Goal: Task Accomplishment & Management: Manage account settings

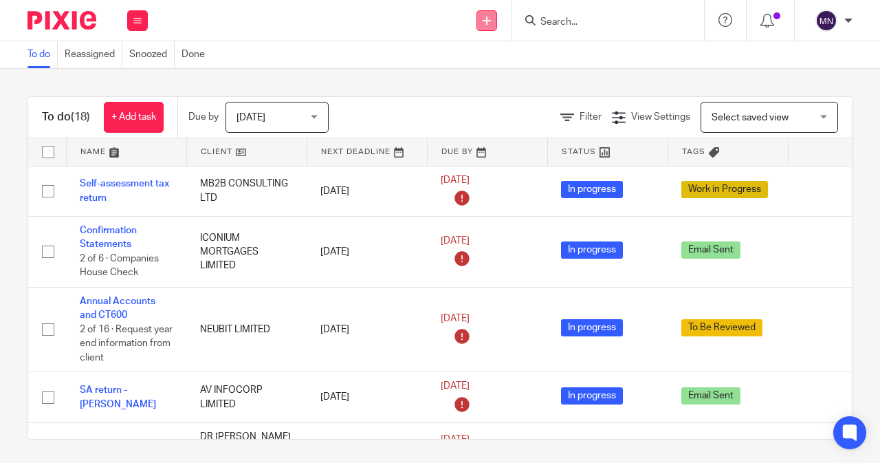
click at [487, 16] on icon at bounding box center [486, 20] width 8 height 8
click at [130, 21] on button at bounding box center [137, 20] width 21 height 21
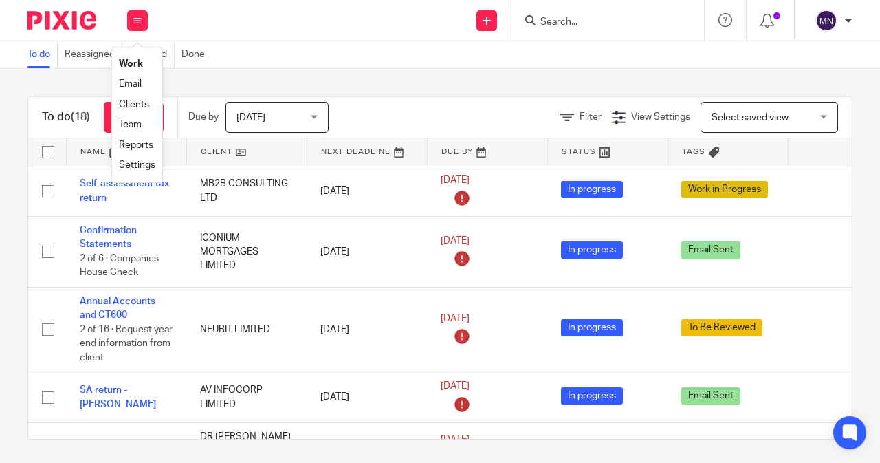
click at [142, 105] on link "Clients" at bounding box center [134, 105] width 30 height 10
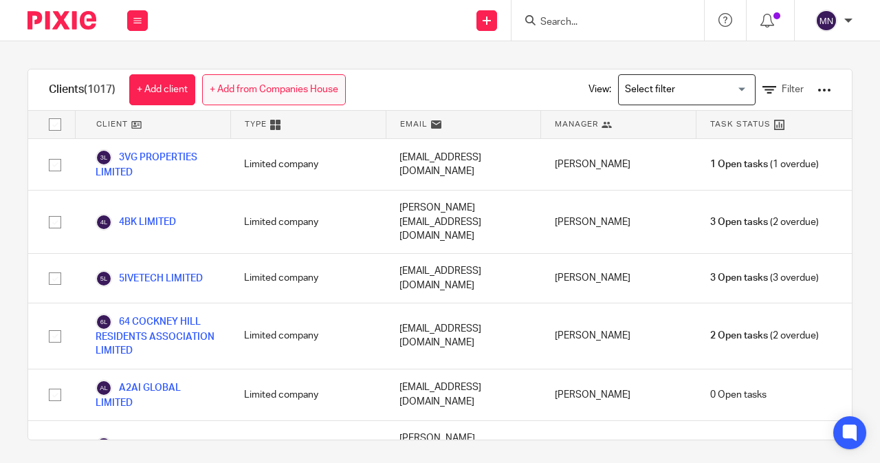
click at [278, 90] on link "+ Add from Companies House" at bounding box center [274, 89] width 144 height 31
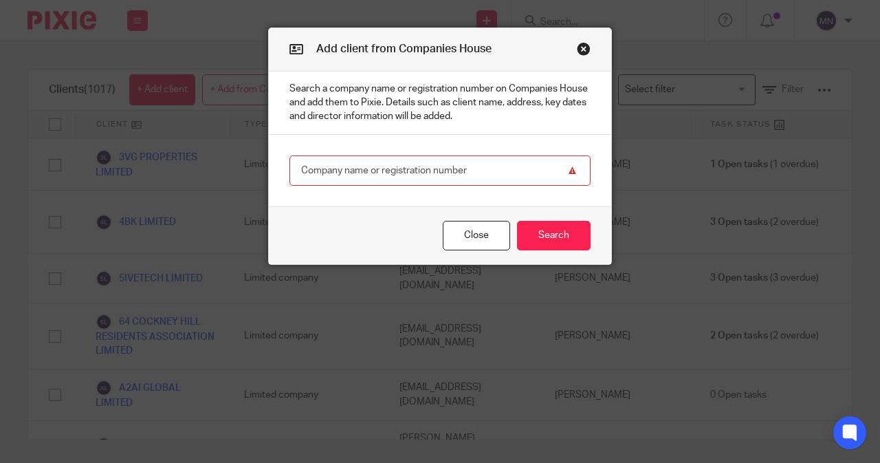
click at [375, 175] on input "text" at bounding box center [439, 170] width 301 height 31
paste input "16355003"
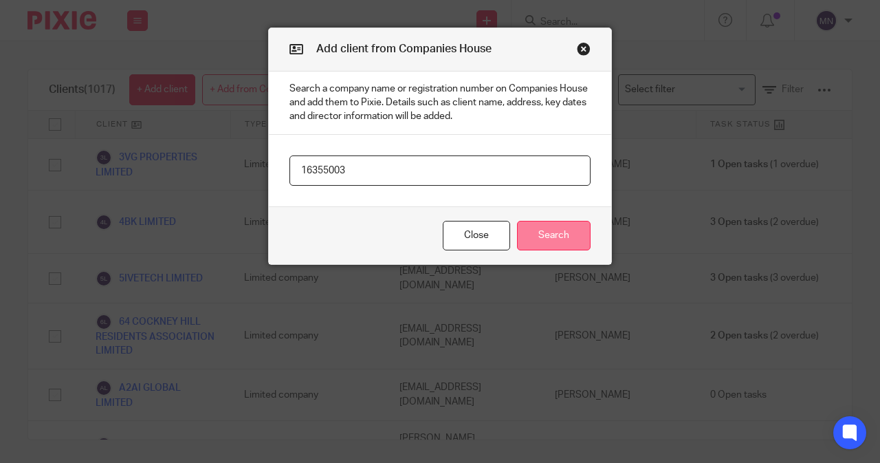
type input "16355003"
click at [542, 234] on button "Search" at bounding box center [554, 236] width 74 height 30
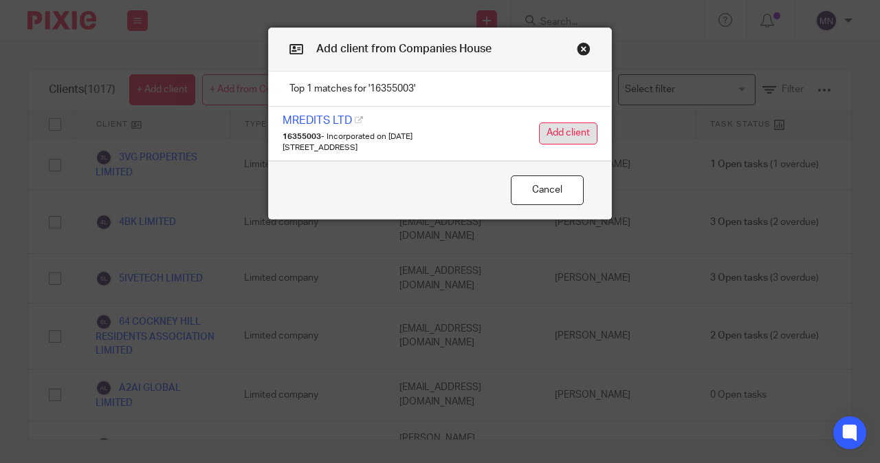
click at [551, 139] on button "Add client" at bounding box center [568, 133] width 58 height 22
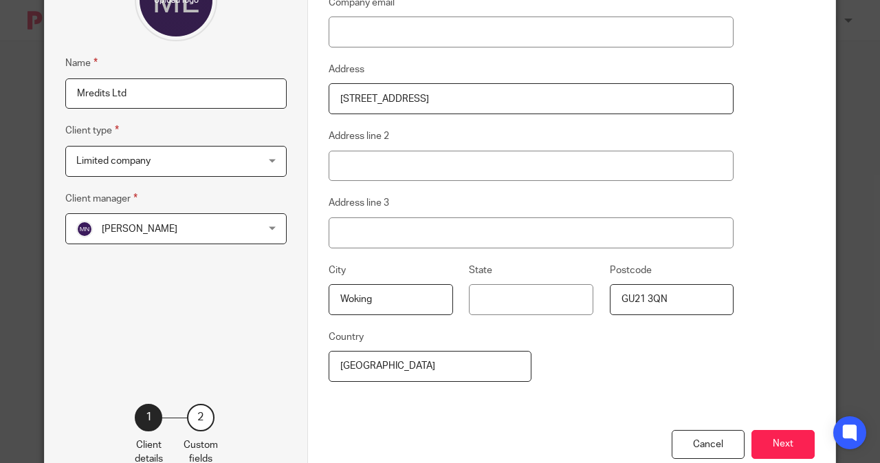
scroll to position [178, 0]
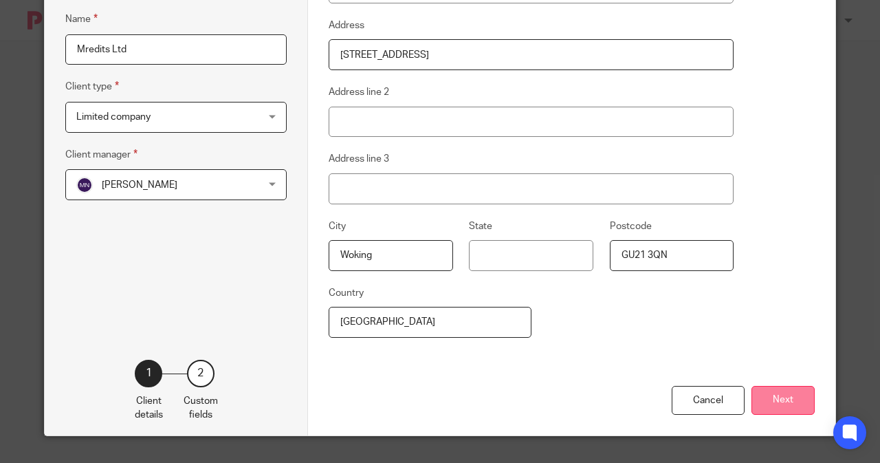
click at [785, 408] on button "Next" at bounding box center [782, 401] width 63 height 30
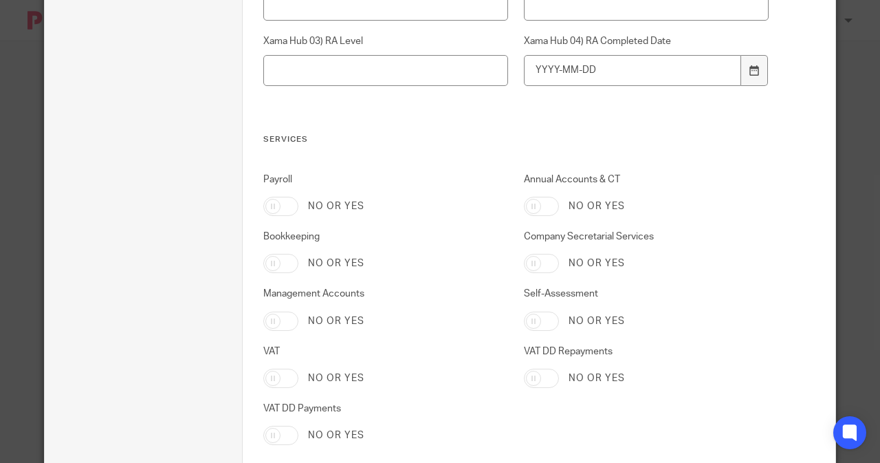
scroll to position [1305, 0]
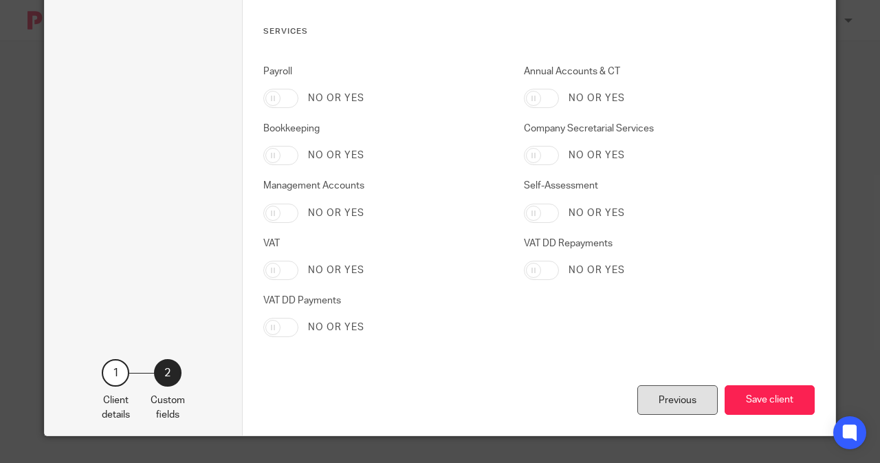
click at [697, 401] on div "Previous" at bounding box center [677, 400] width 80 height 30
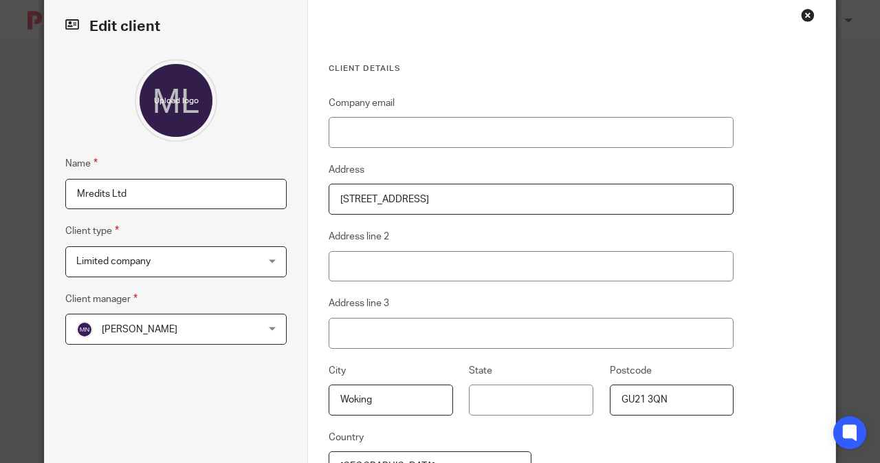
scroll to position [0, 0]
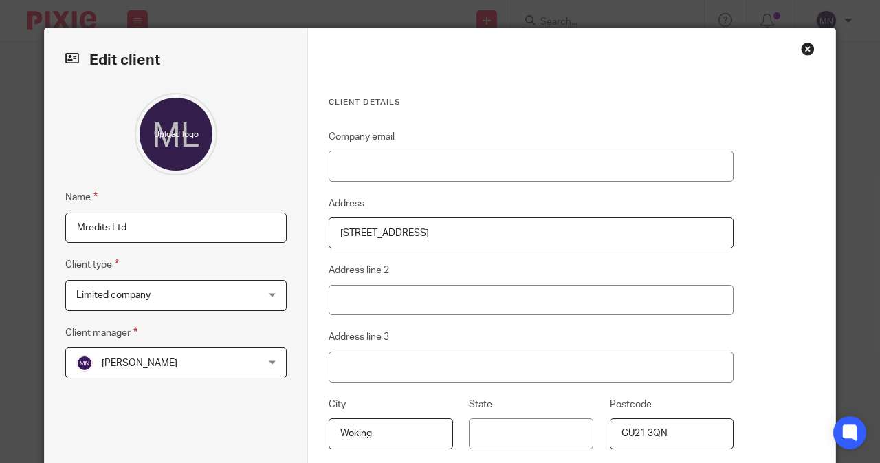
drag, startPoint x: 134, startPoint y: 227, endPoint x: 56, endPoint y: 225, distance: 77.7
click at [56, 225] on div "Edit client Name Mredits Ltd Client type Limited company Limited company Charit…" at bounding box center [176, 320] width 263 height 585
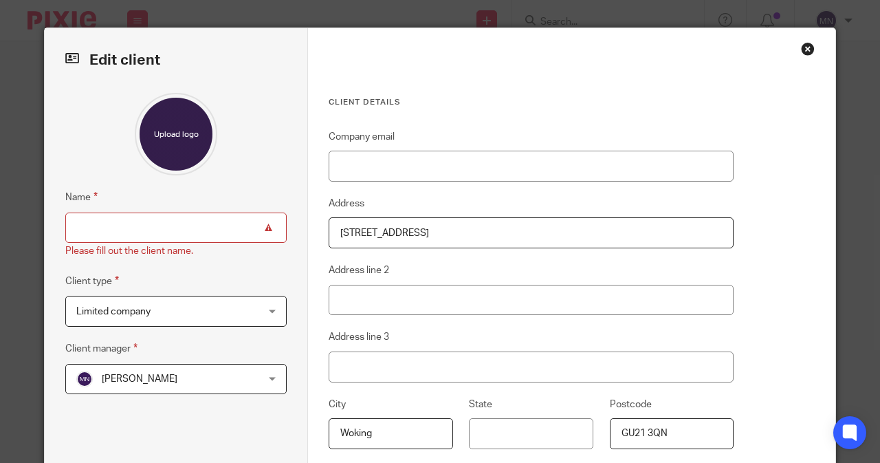
paste input "MREDITS LTD"
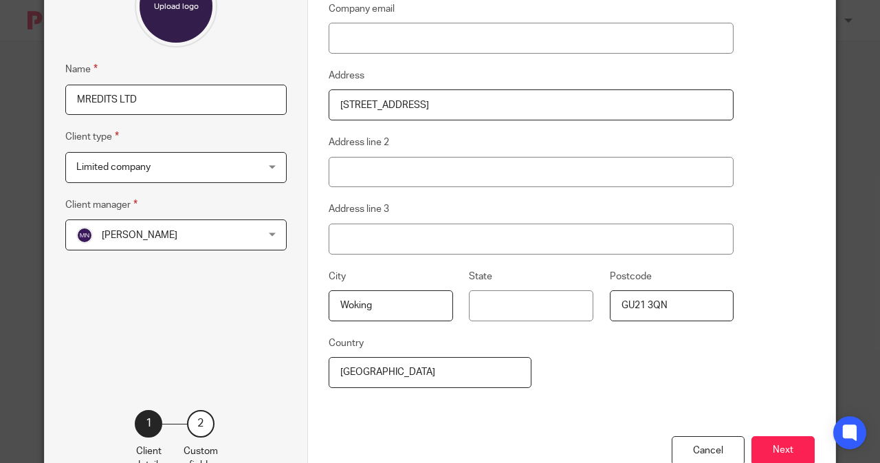
scroll to position [178, 0]
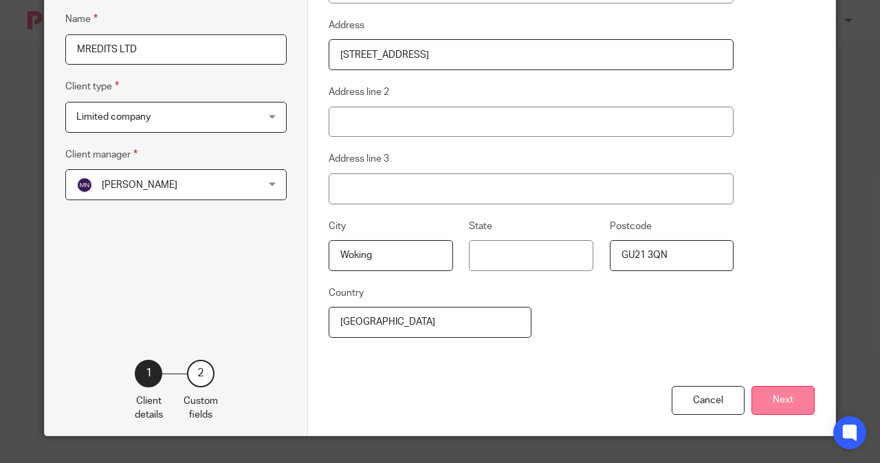
type input "MREDITS LTD"
click at [792, 403] on button "Next" at bounding box center [782, 401] width 63 height 30
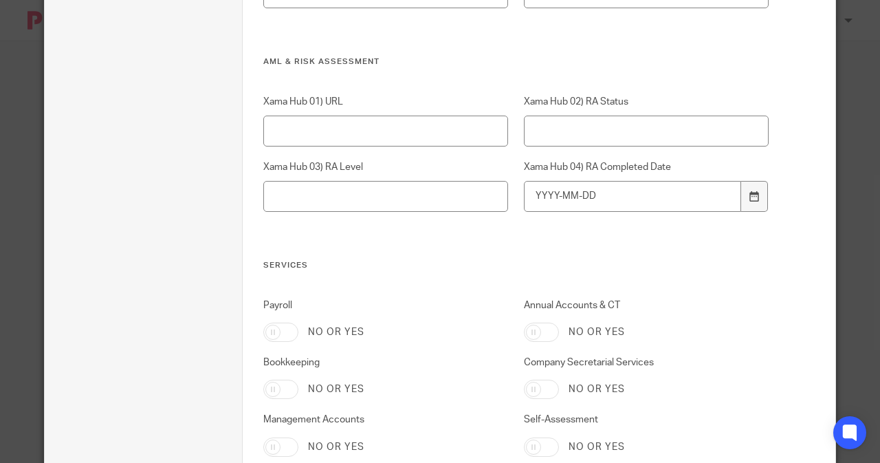
scroll to position [1305, 0]
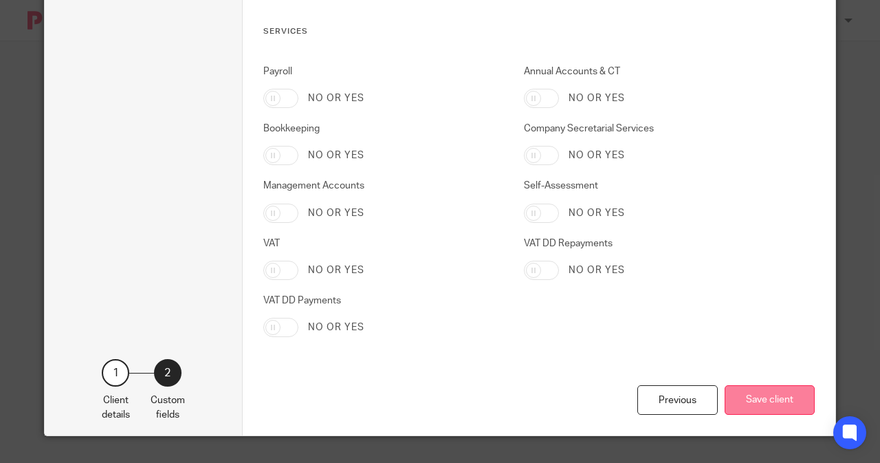
click at [766, 402] on button "Save client" at bounding box center [769, 400] width 90 height 30
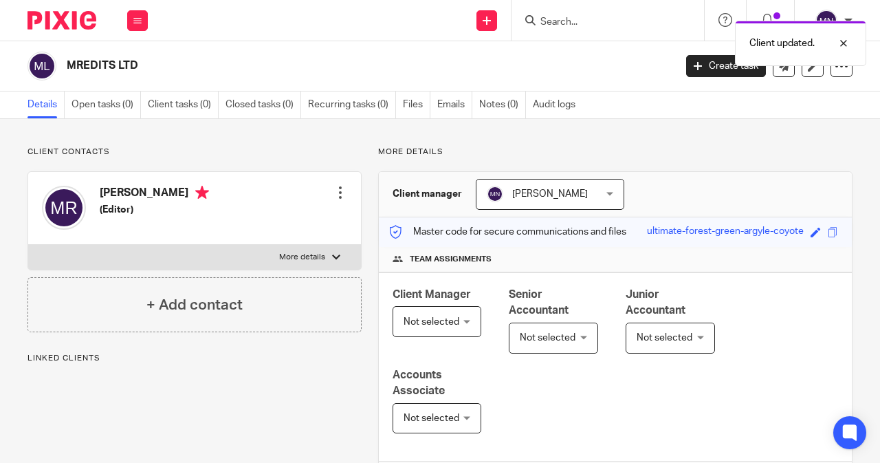
click at [546, 197] on span "[PERSON_NAME]" at bounding box center [550, 194] width 76 height 10
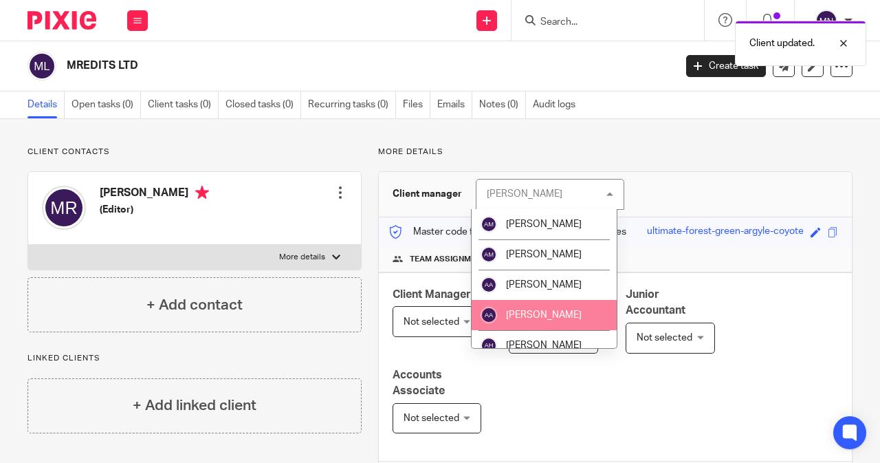
click at [528, 315] on span "[PERSON_NAME]" at bounding box center [544, 315] width 76 height 10
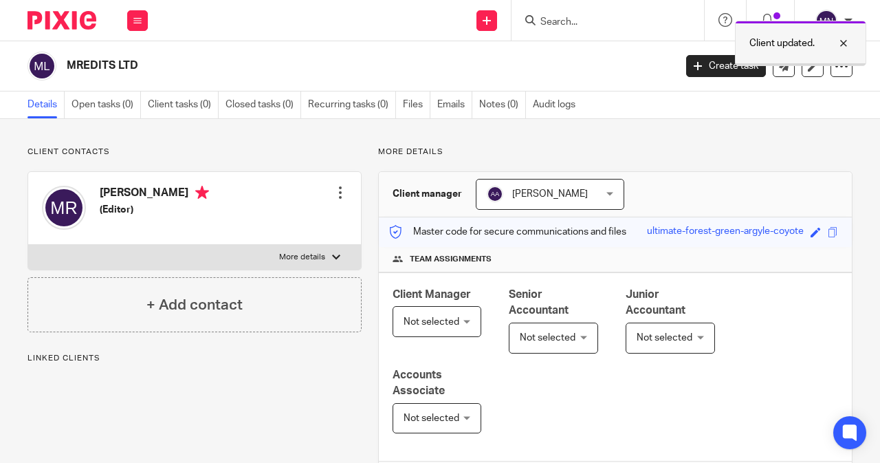
click at [849, 43] on div at bounding box center [832, 43] width 37 height 16
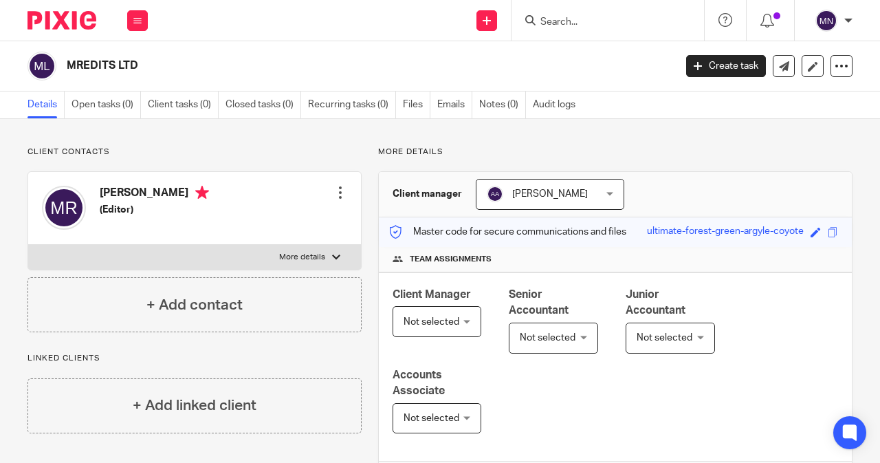
click at [457, 333] on span "Not selected" at bounding box center [434, 321] width 62 height 29
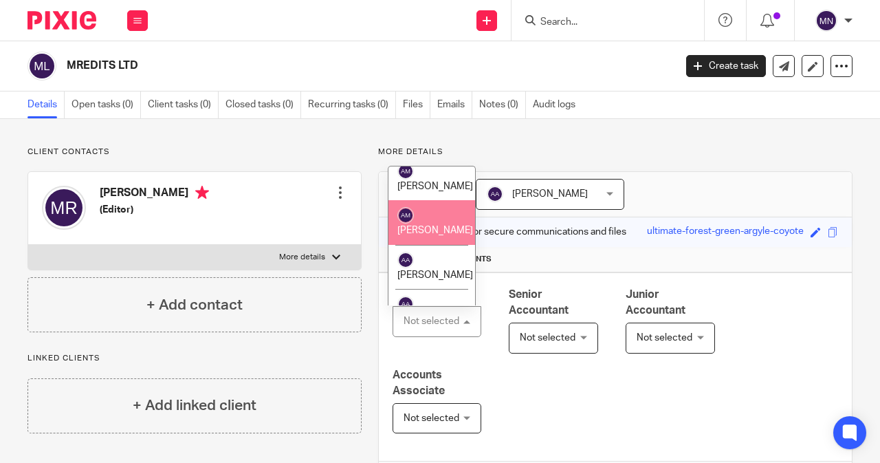
scroll to position [69, 0]
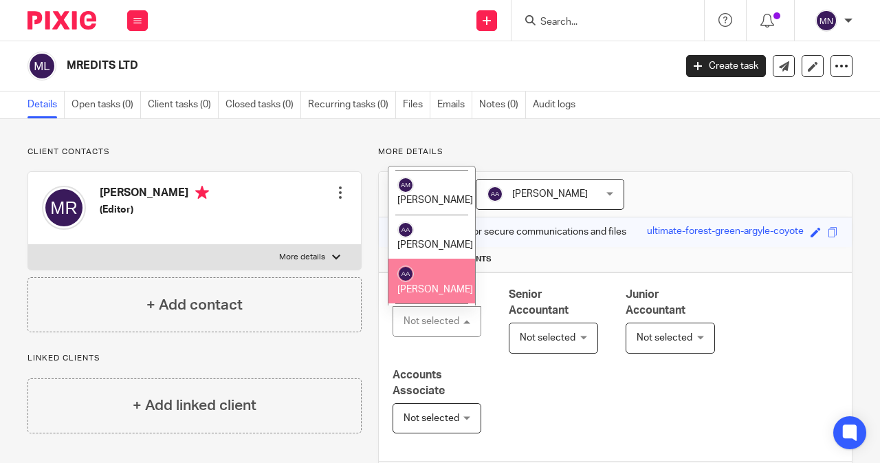
click at [438, 282] on li "[PERSON_NAME]" at bounding box center [431, 280] width 87 height 45
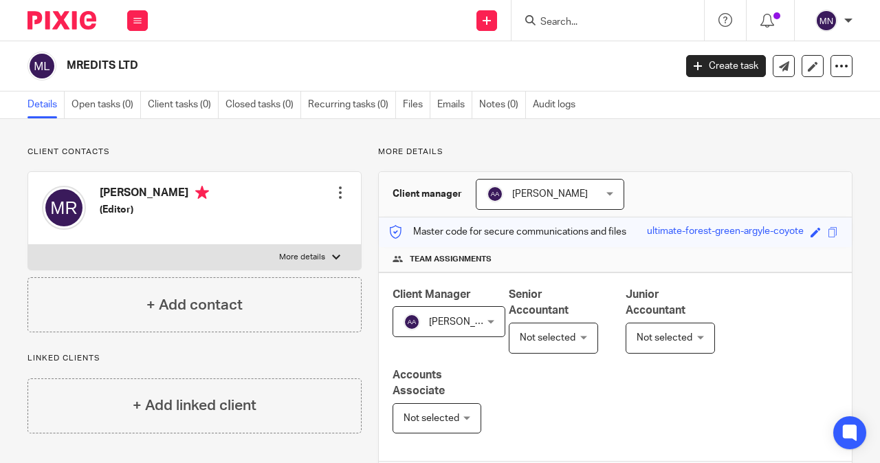
click at [485, 331] on span "Not selected" at bounding box center [443, 321] width 81 height 29
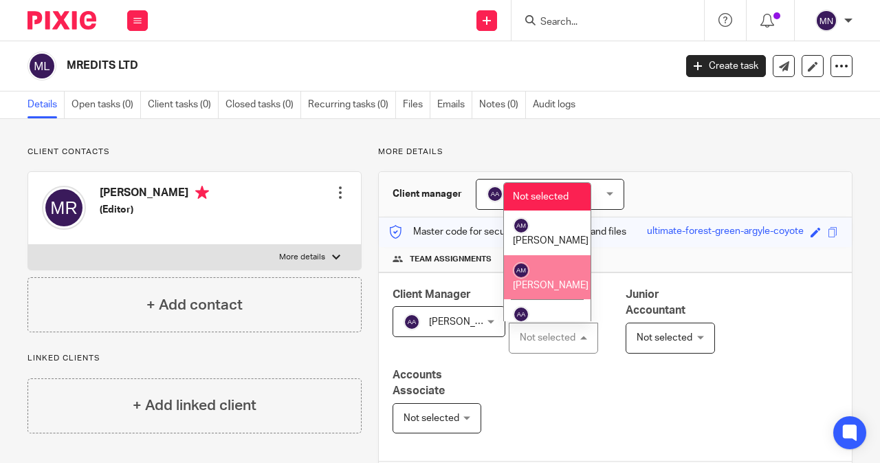
scroll to position [178, 0]
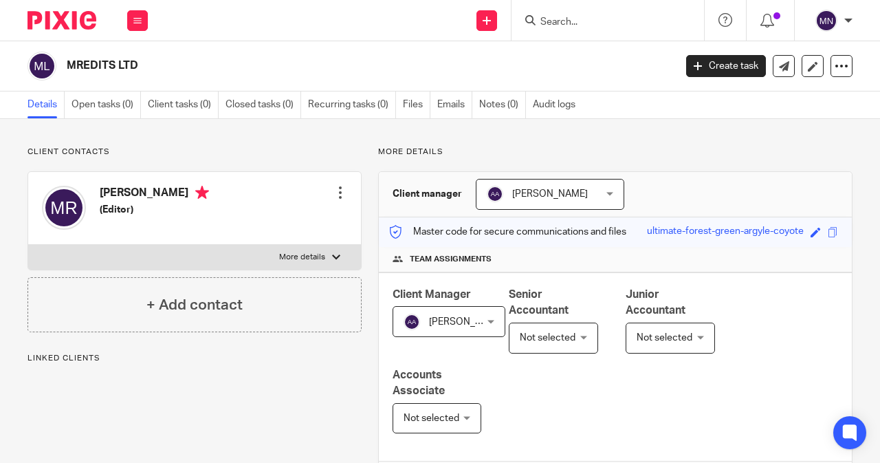
click at [559, 342] on span "Not selected" at bounding box center [551, 337] width 62 height 29
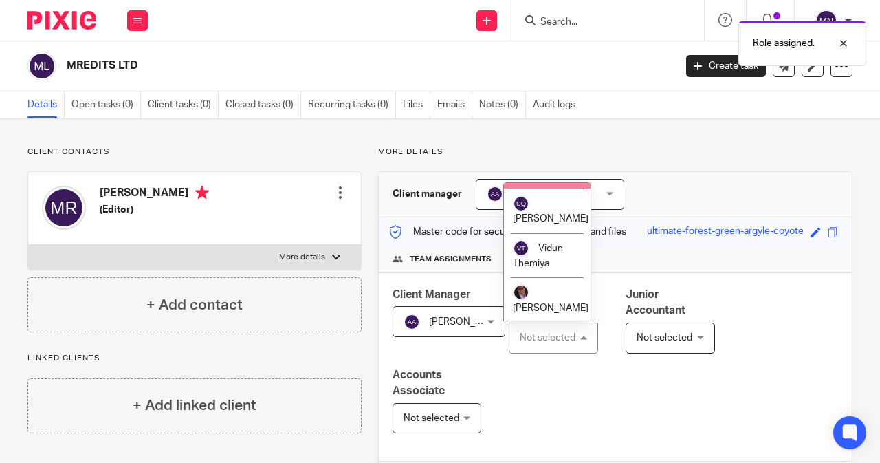
scroll to position [1417, 0]
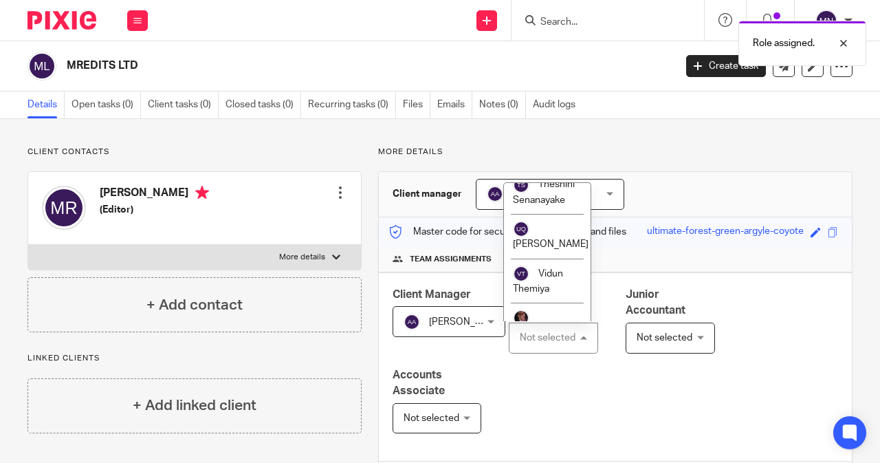
click at [548, 115] on span "Shenal Fernando" at bounding box center [540, 103] width 55 height 25
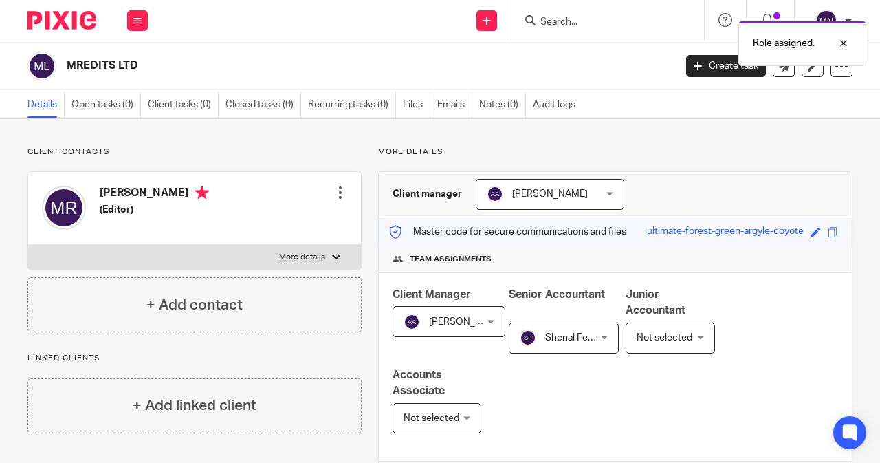
click at [598, 347] on span "Not selected" at bounding box center [559, 337] width 78 height 29
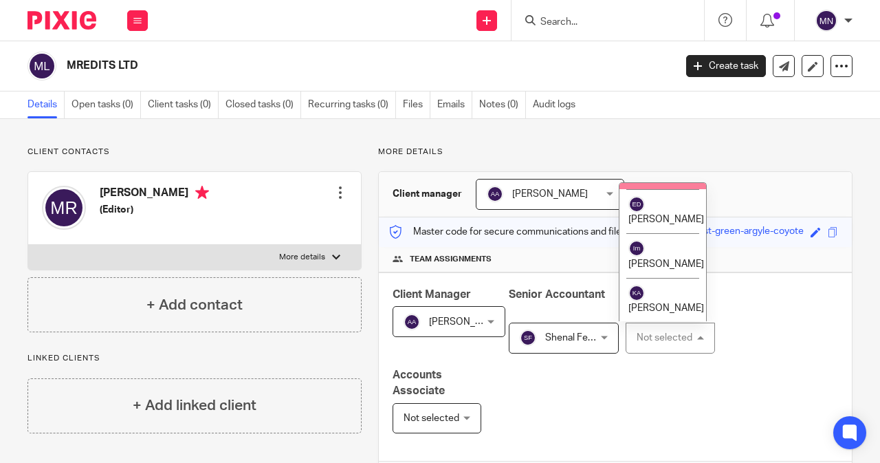
scroll to position [412, 0]
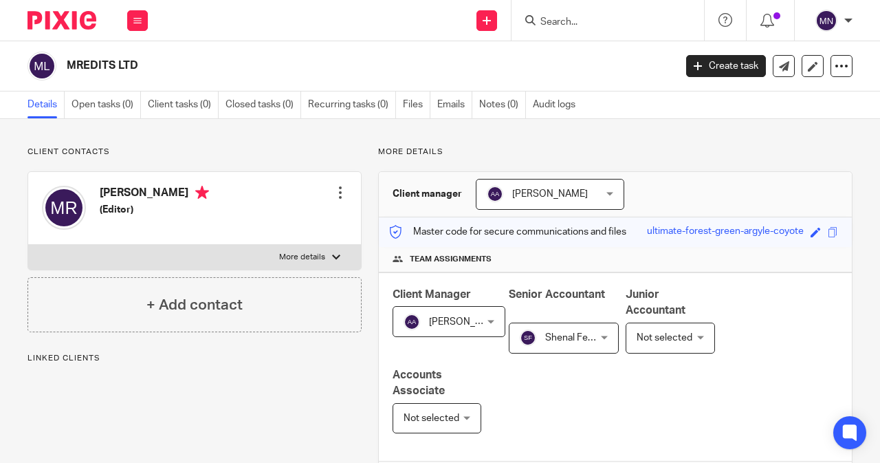
click at [674, 340] on span "Not selected" at bounding box center [664, 338] width 56 height 10
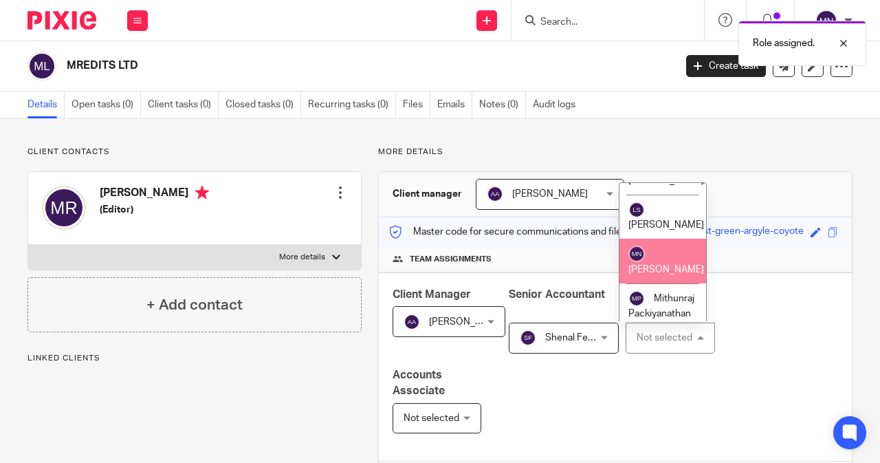
scroll to position [687, 0]
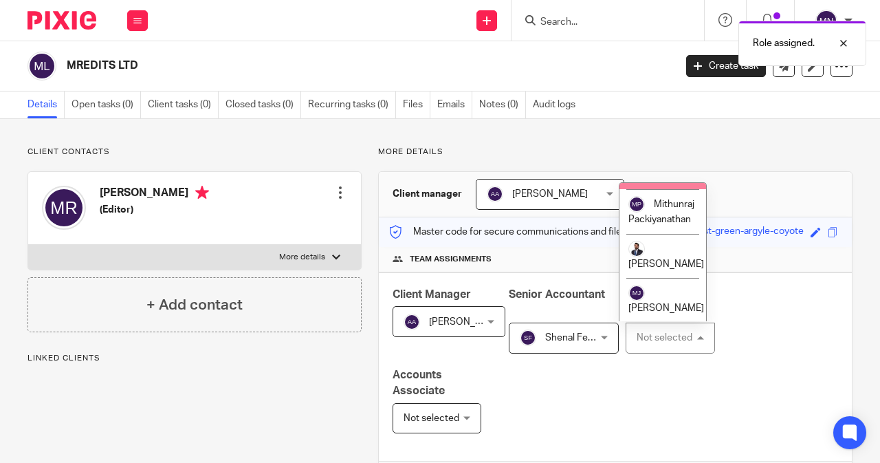
click at [666, 180] on span "[PERSON_NAME]" at bounding box center [666, 175] width 76 height 10
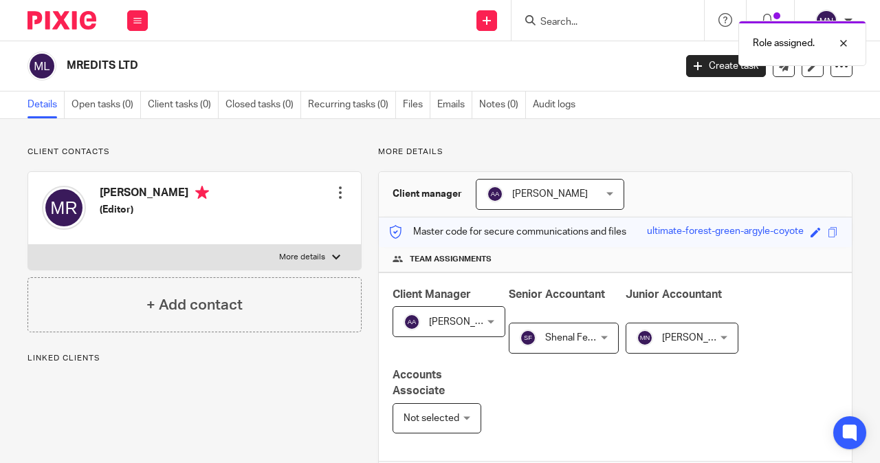
scroll to position [275, 0]
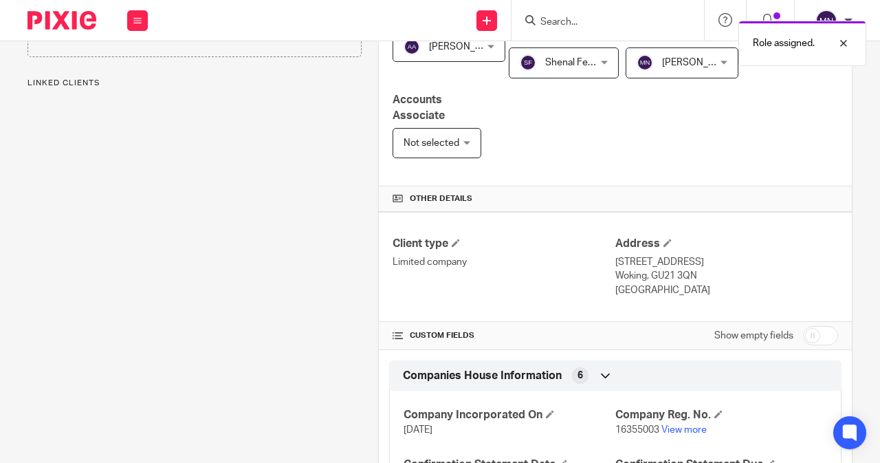
click at [636, 77] on span "Not selected" at bounding box center [676, 62] width 81 height 29
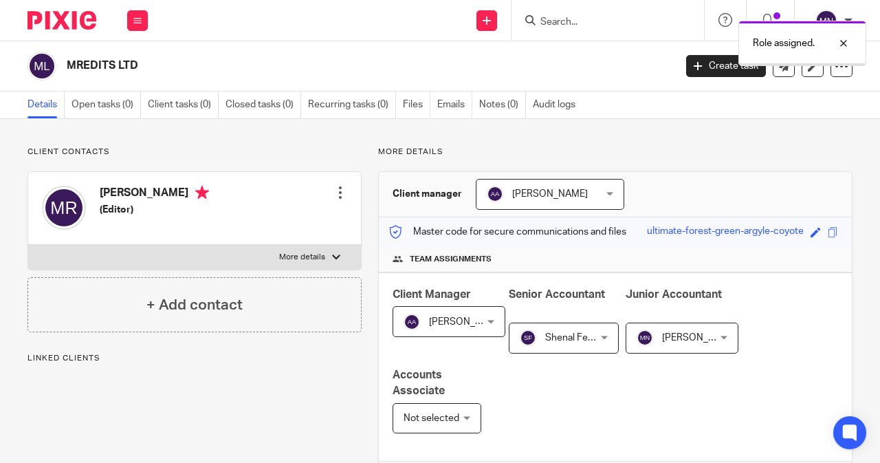
click at [452, 403] on span "Not selected" at bounding box center [434, 417] width 62 height 29
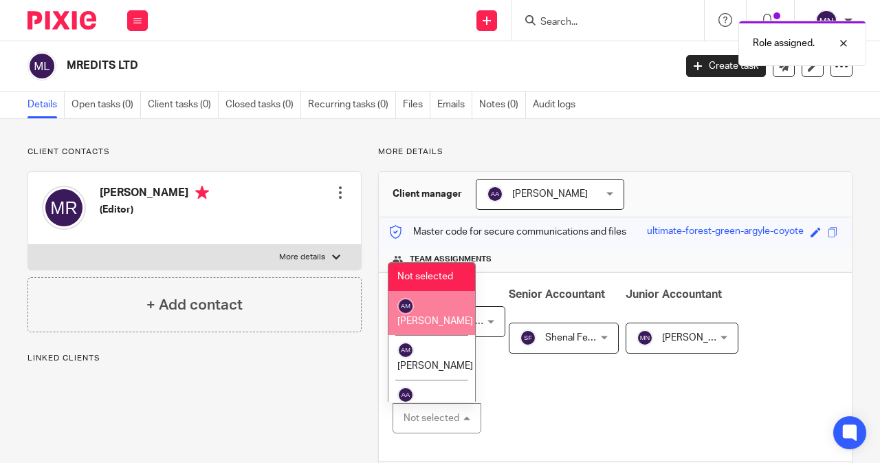
click at [433, 318] on span "[PERSON_NAME]" at bounding box center [435, 321] width 76 height 10
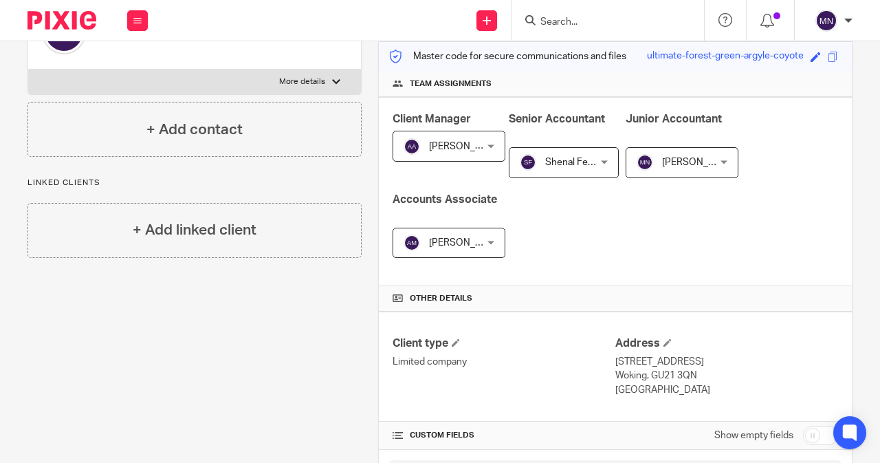
scroll to position [401, 0]
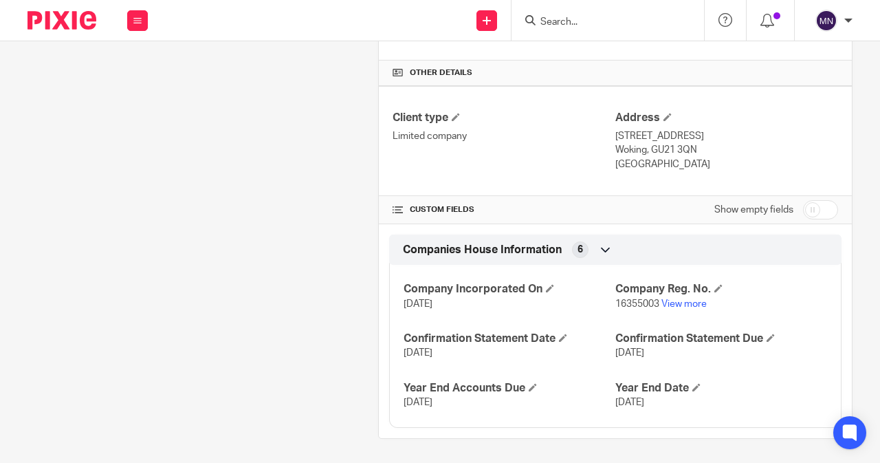
click at [803, 204] on input "checkbox" at bounding box center [820, 209] width 35 height 19
checkbox input "true"
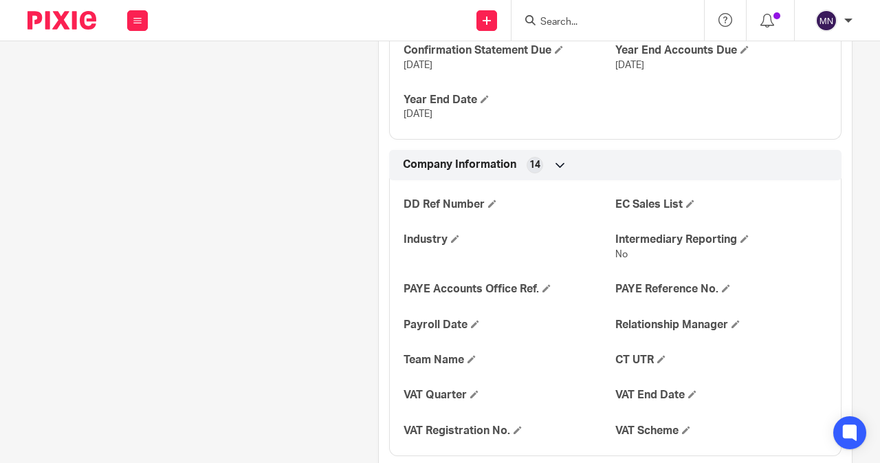
scroll to position [813, 0]
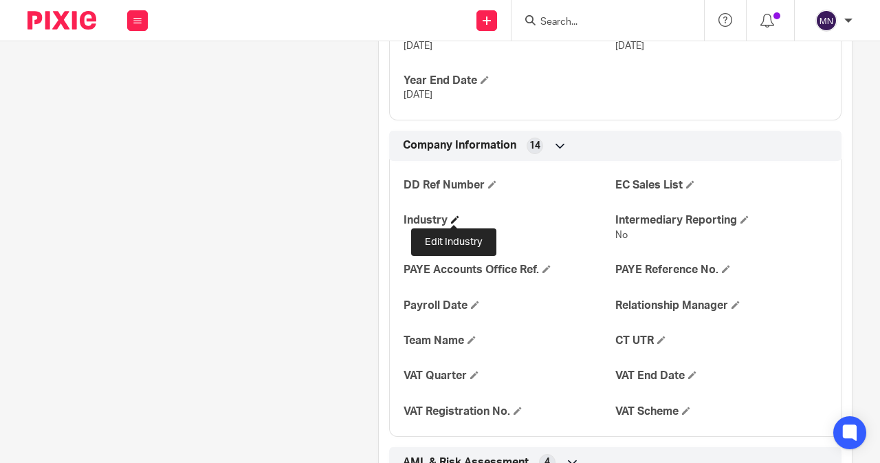
click at [455, 215] on span at bounding box center [455, 219] width 8 height 8
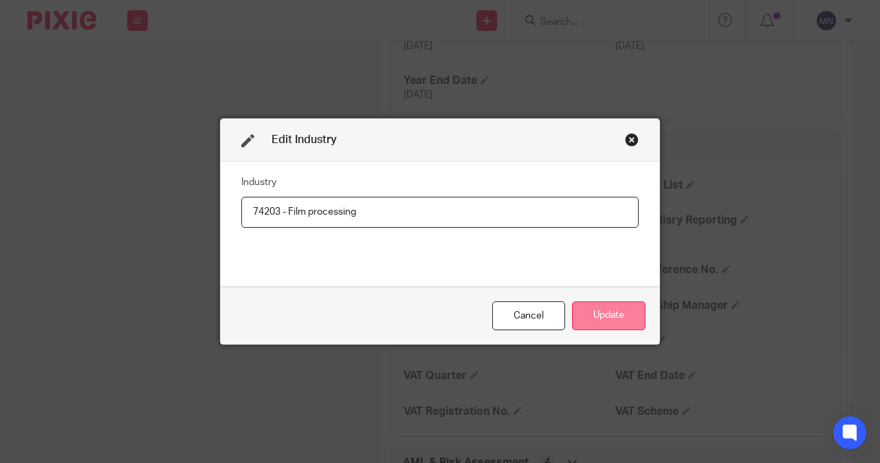
type input "74203 - Film processing"
click at [581, 311] on button "Update" at bounding box center [609, 316] width 74 height 30
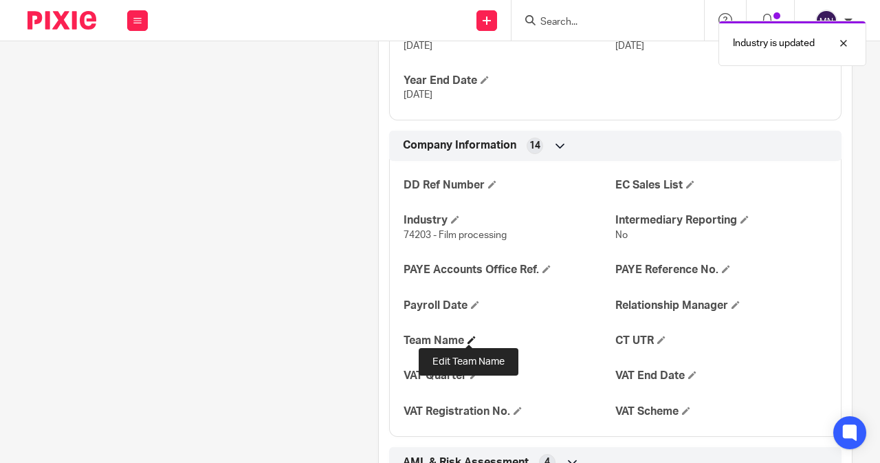
click at [469, 337] on span at bounding box center [471, 339] width 8 height 8
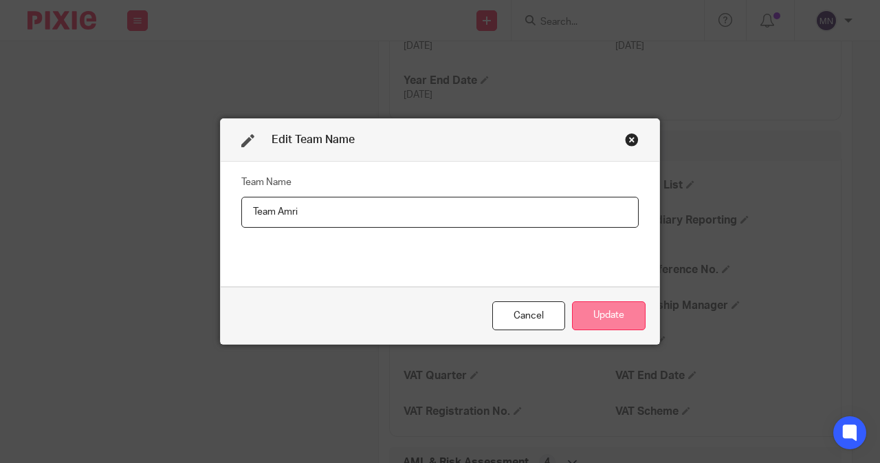
type input "Team Amri"
click at [599, 309] on button "Update" at bounding box center [609, 316] width 74 height 30
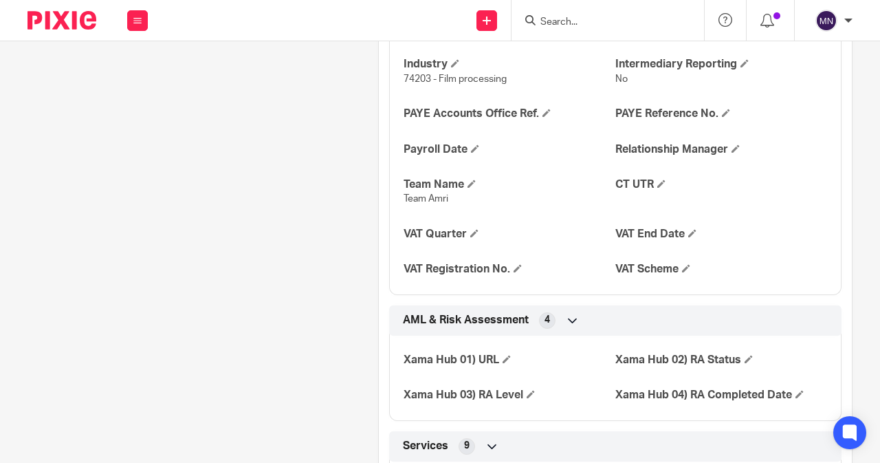
scroll to position [920, 0]
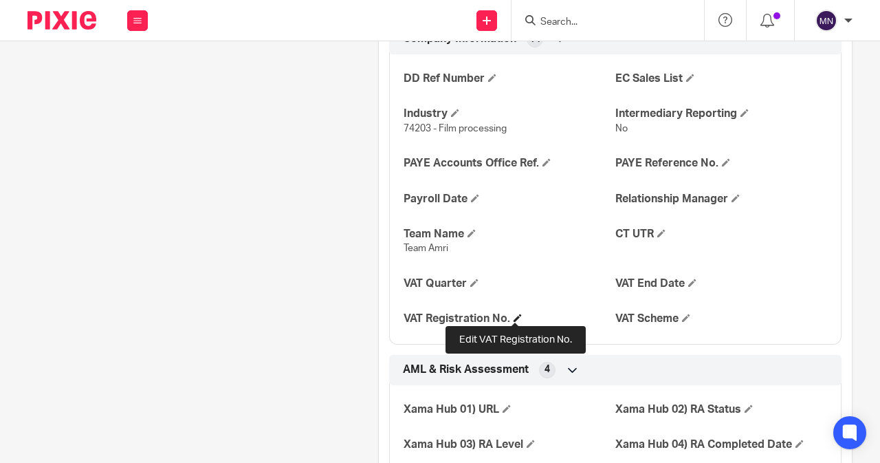
click at [517, 314] on span at bounding box center [517, 317] width 8 height 8
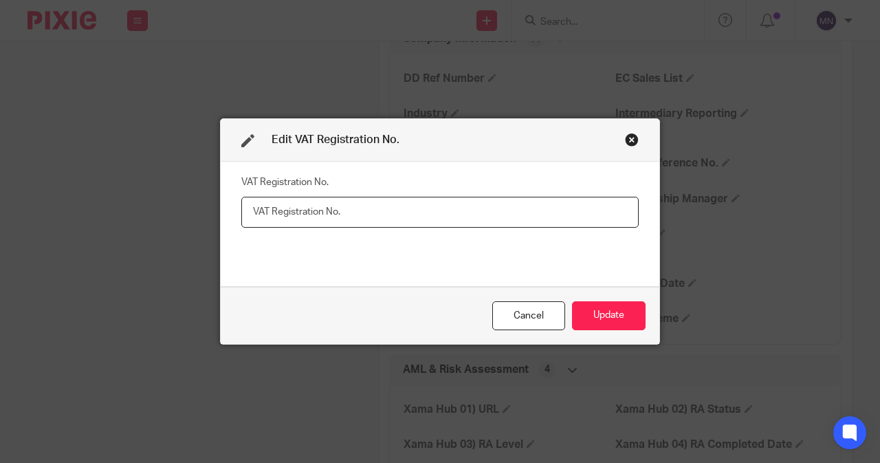
paste input "491628955"
type input "491628955"
click at [612, 318] on button "Update" at bounding box center [609, 316] width 74 height 30
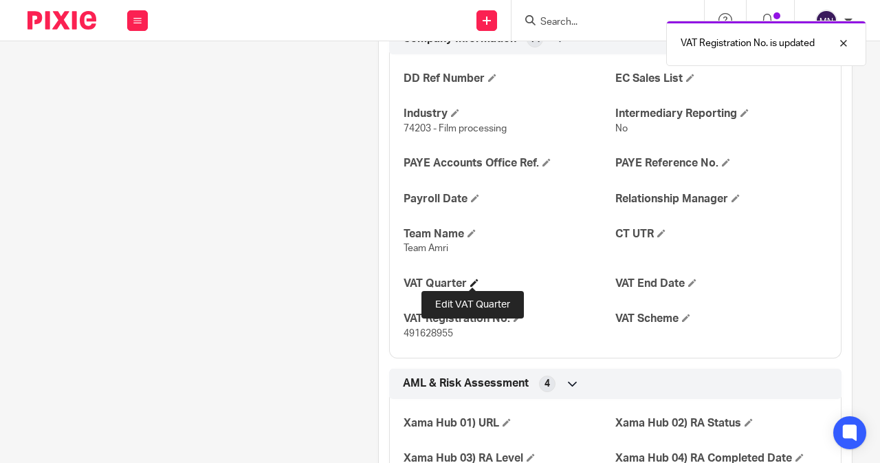
click at [472, 278] on span at bounding box center [474, 282] width 8 height 8
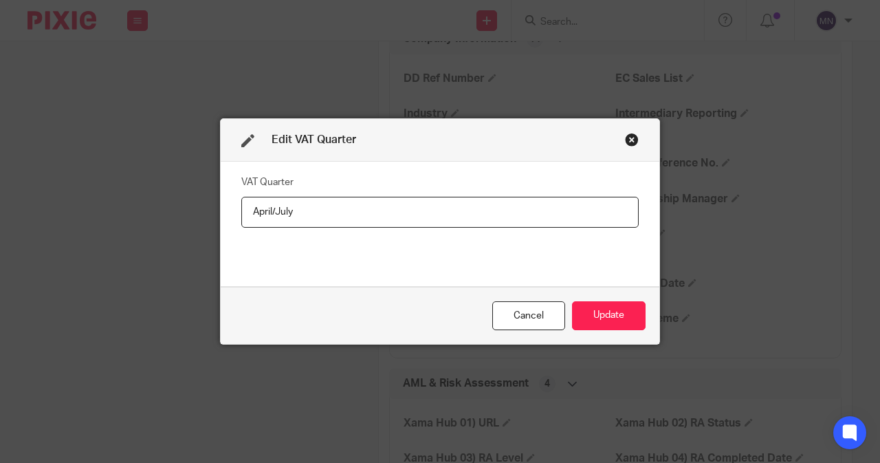
drag, startPoint x: 305, startPoint y: 212, endPoint x: 203, endPoint y: 215, distance: 101.8
click at [203, 215] on div "Edit VAT Quarter VAT Quarter April/July Cancel Update" at bounding box center [440, 231] width 880 height 463
paste input "April, July, October and Januar"
type input "April, July, October and January"
click at [616, 310] on button "Update" at bounding box center [609, 316] width 74 height 30
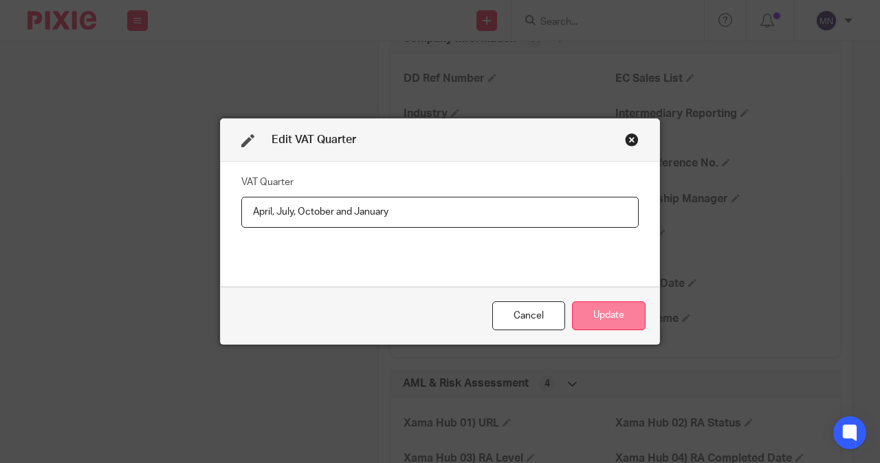
click at [605, 307] on button "Update" at bounding box center [609, 316] width 74 height 30
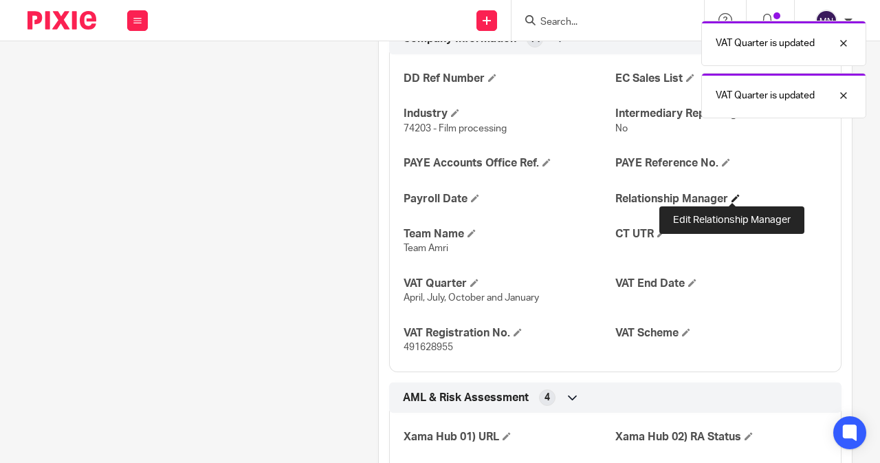
click at [732, 194] on span at bounding box center [735, 198] width 8 height 8
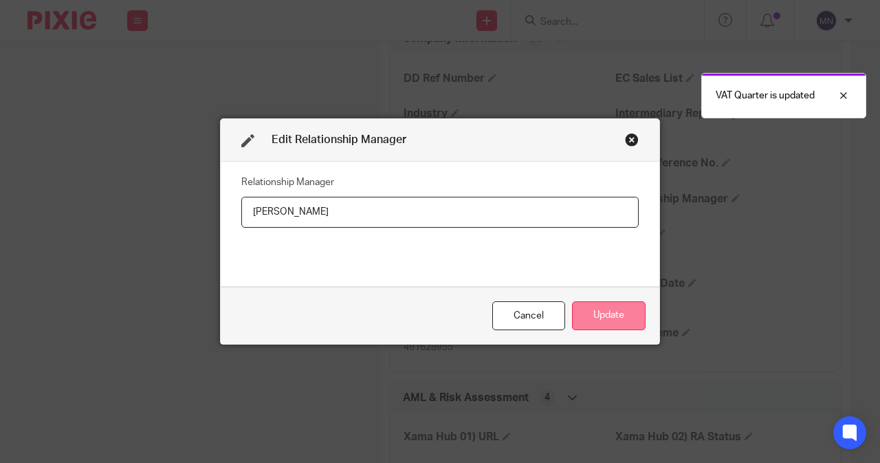
type input "[PERSON_NAME]"
click at [605, 311] on button "Update" at bounding box center [609, 316] width 74 height 30
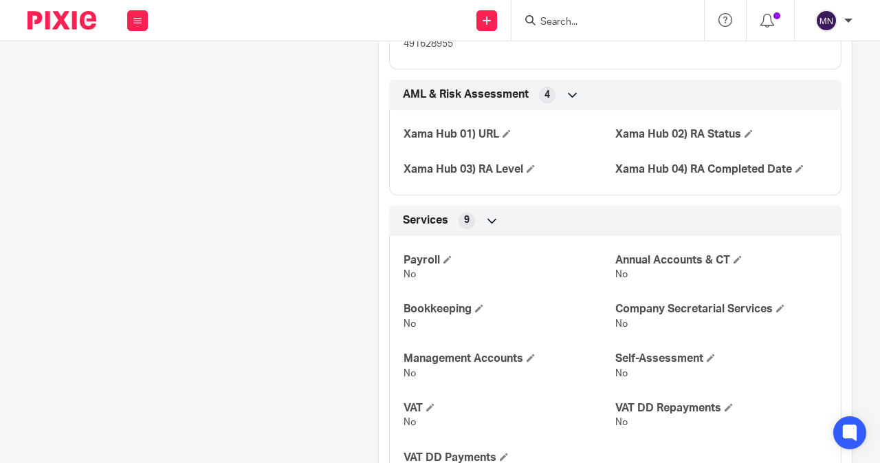
scroll to position [1305, 0]
